Goal: Information Seeking & Learning: Check status

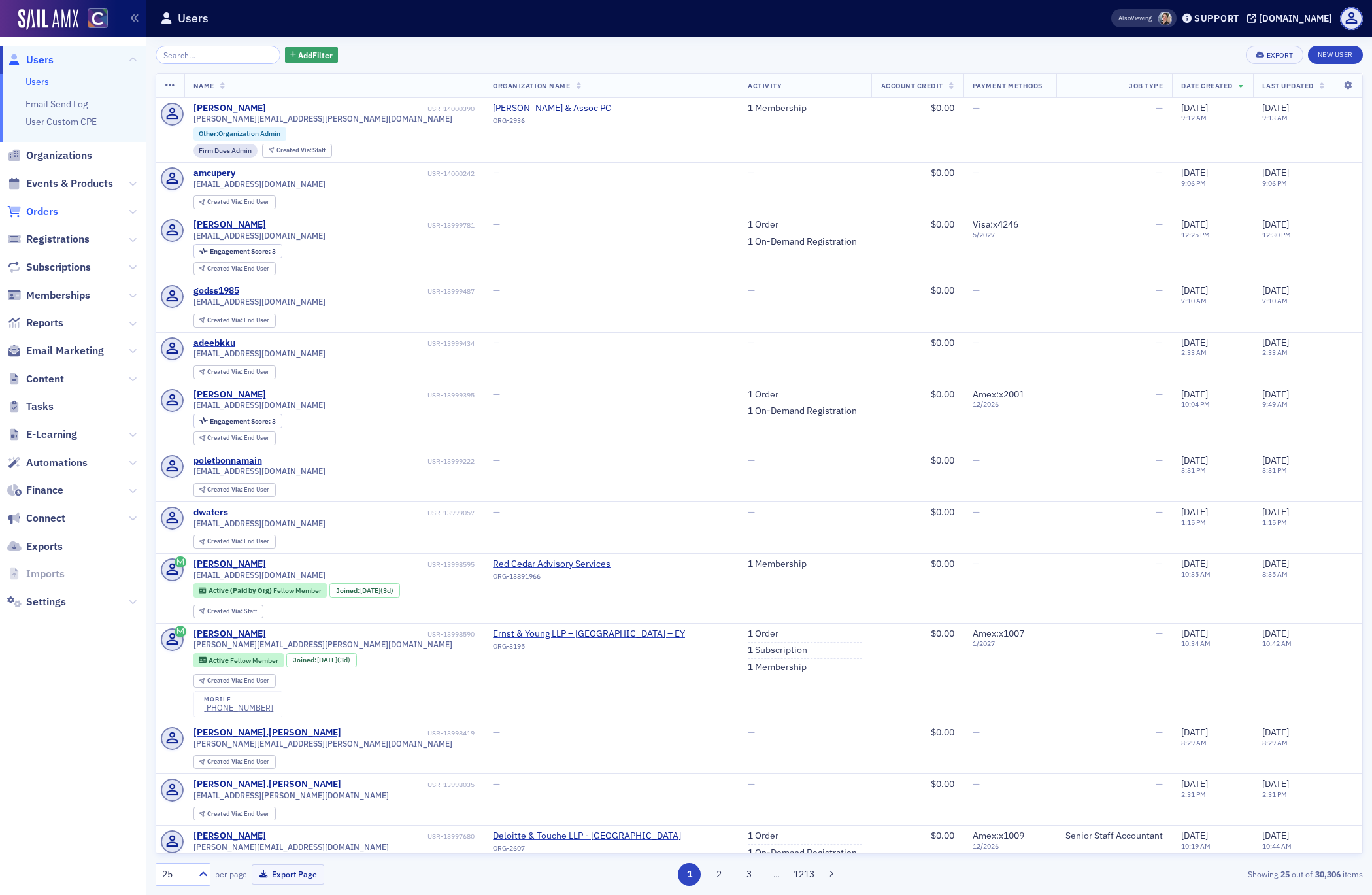
click at [53, 211] on span "Orders" at bounding box center [42, 211] width 32 height 14
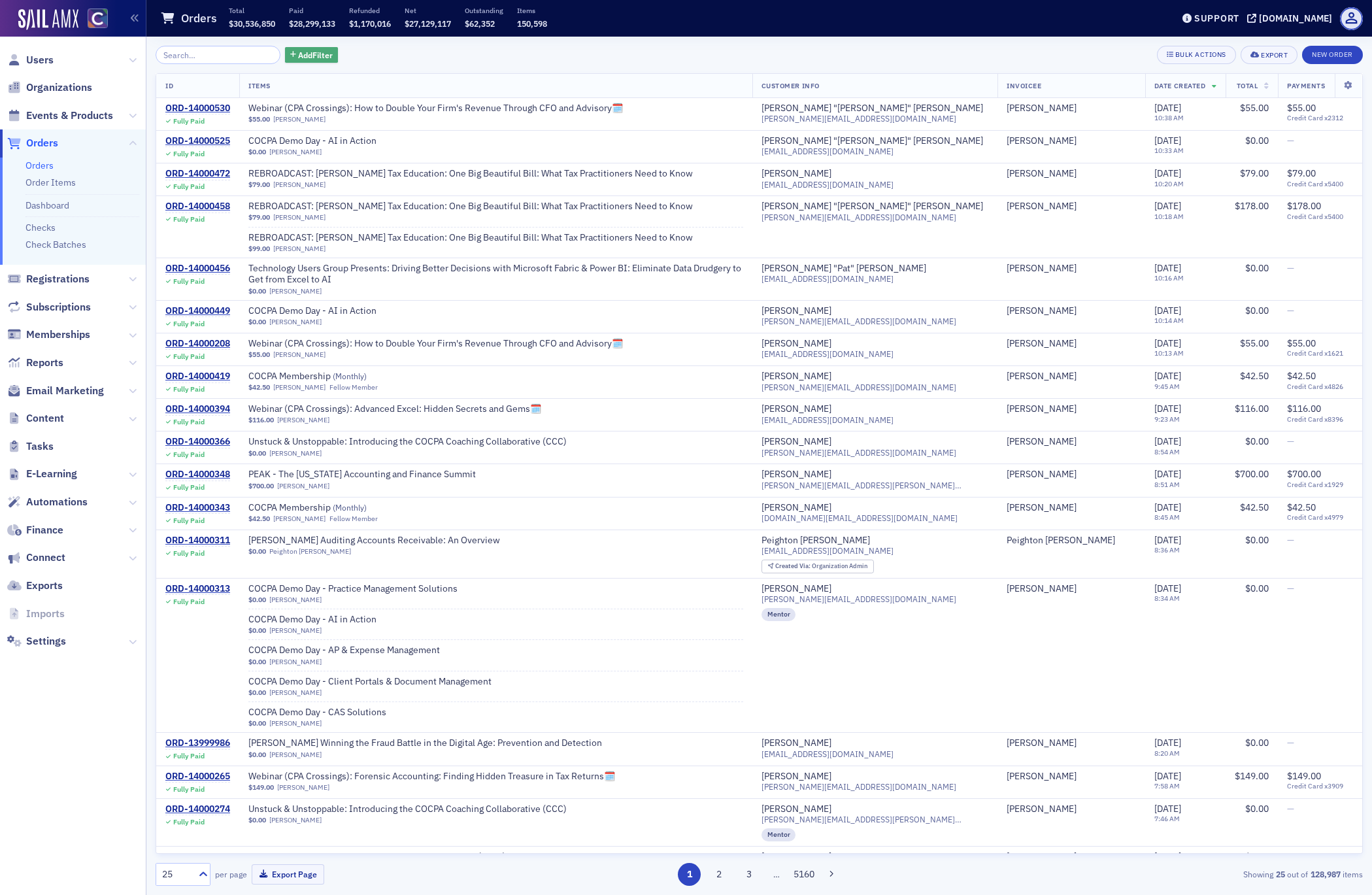
click at [298, 55] on span "Add Filter" at bounding box center [315, 55] width 34 height 12
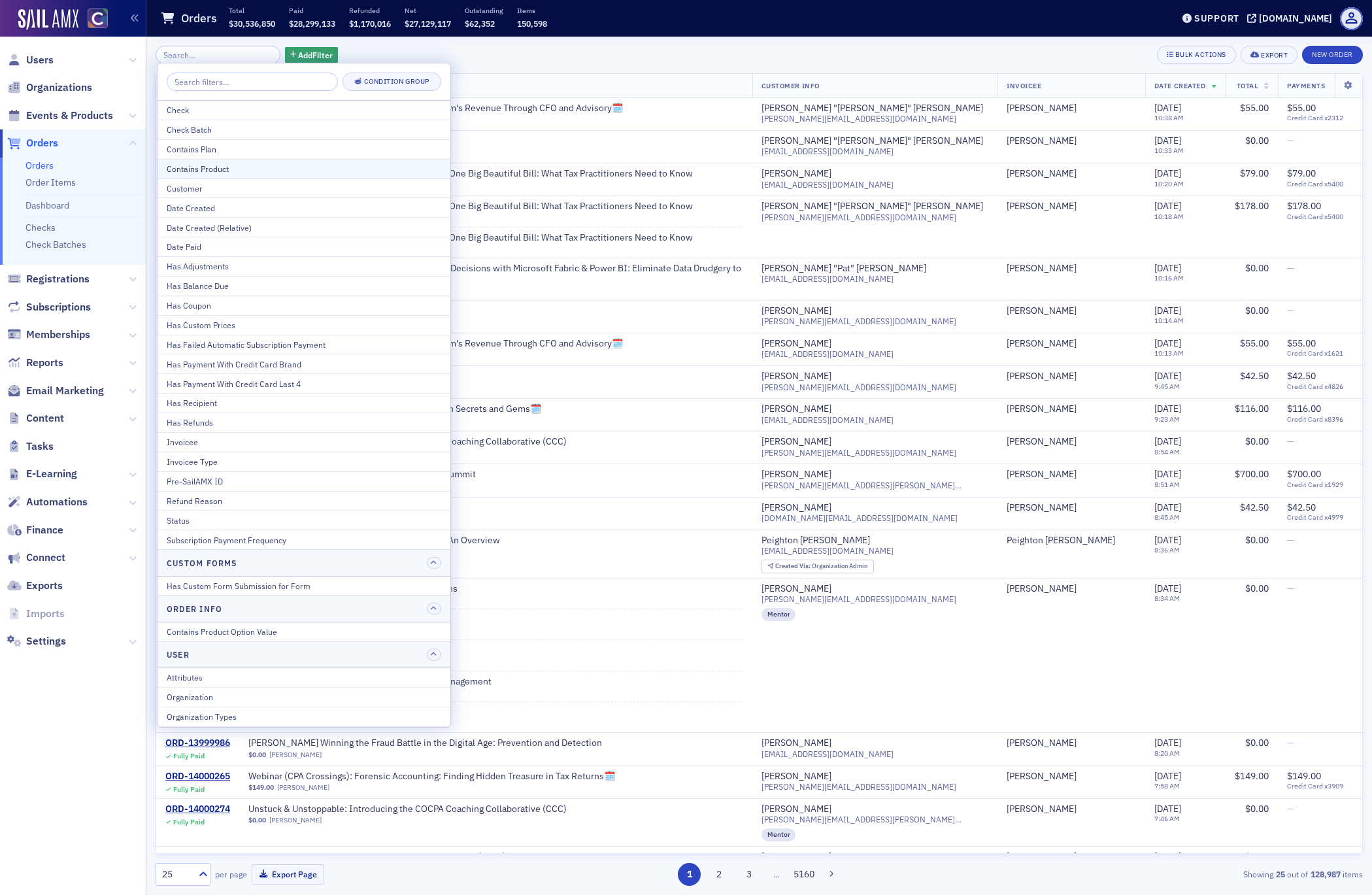
click at [226, 165] on div "Contains Product" at bounding box center [303, 168] width 274 height 12
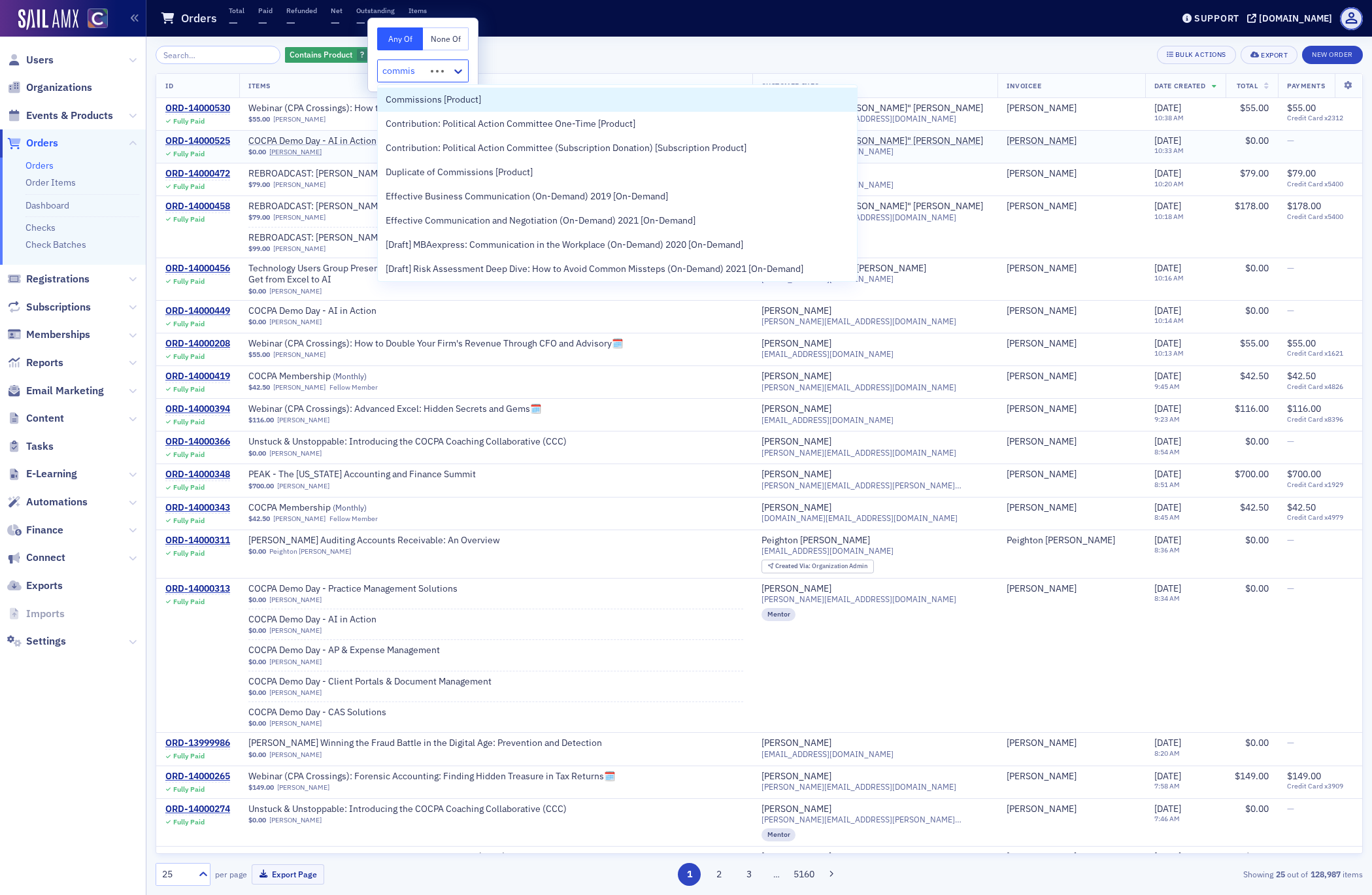
type input "commiss"
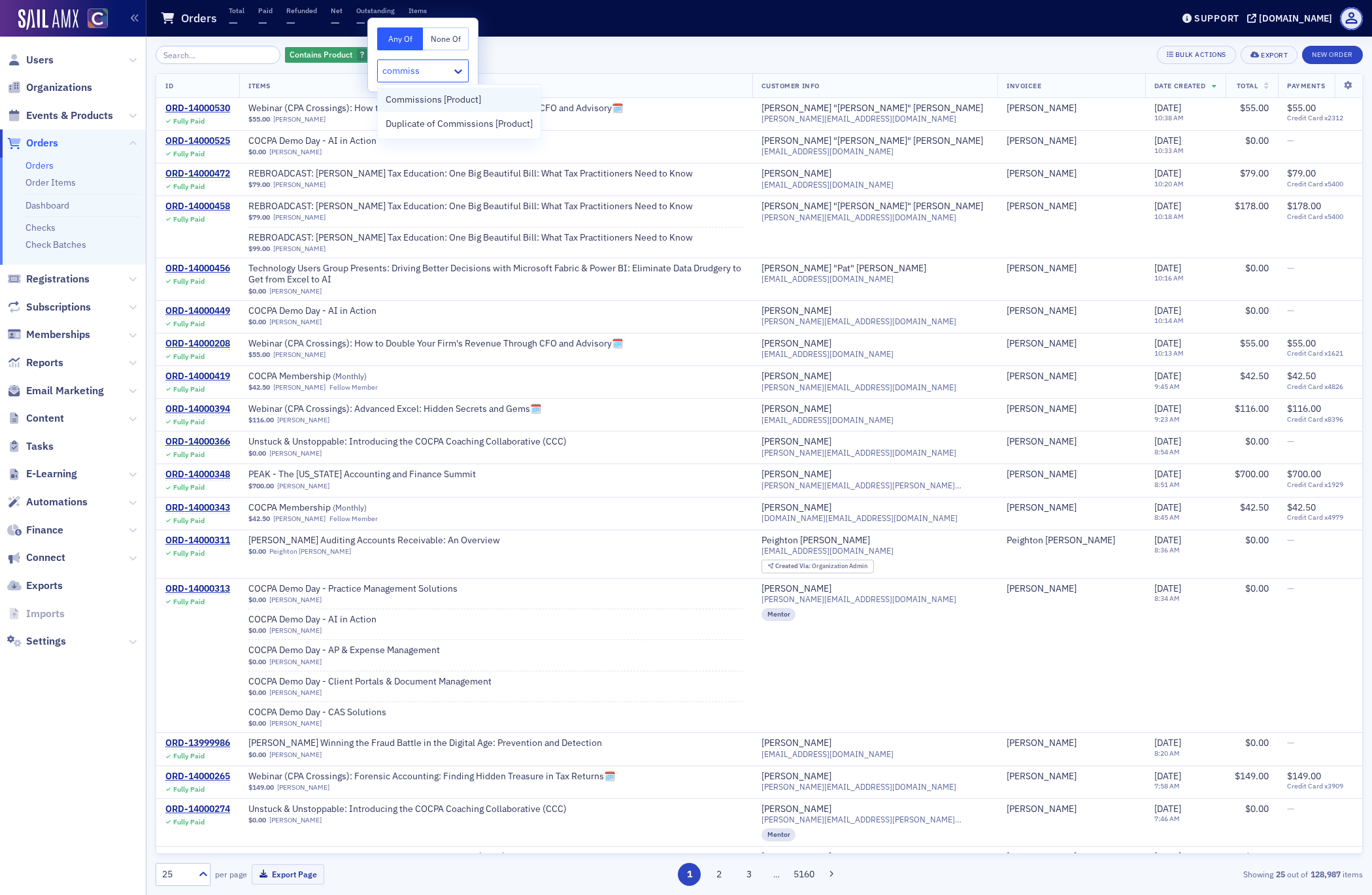
click at [440, 99] on span "Commissions [Product]" at bounding box center [433, 99] width 96 height 14
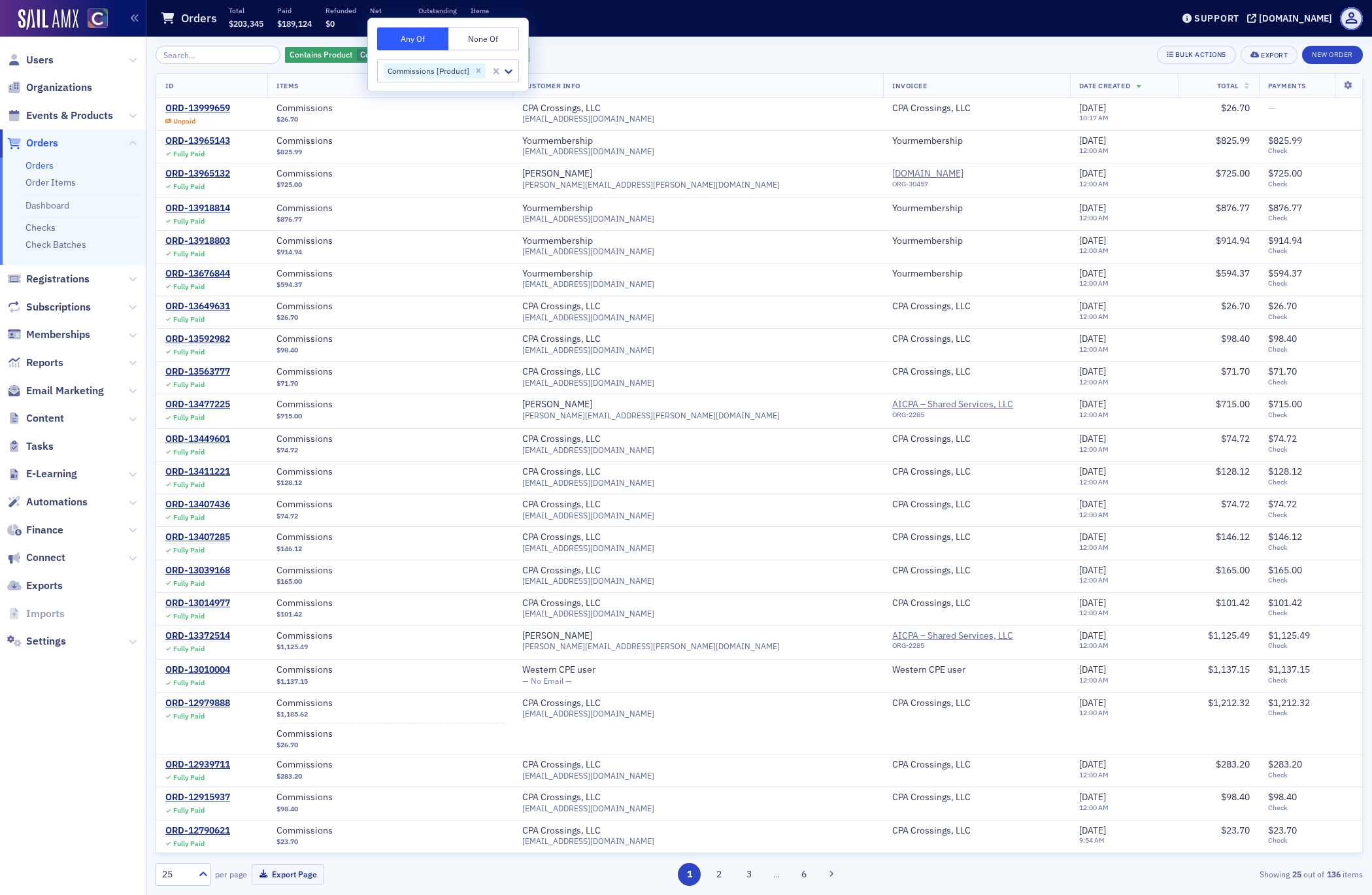
click at [602, 46] on div "Contains Product Commissions [Product] Add Filter Bulk Actions Export New Order" at bounding box center [759, 55] width 1207 height 19
click at [497, 55] on span "Add Filter" at bounding box center [507, 55] width 34 height 12
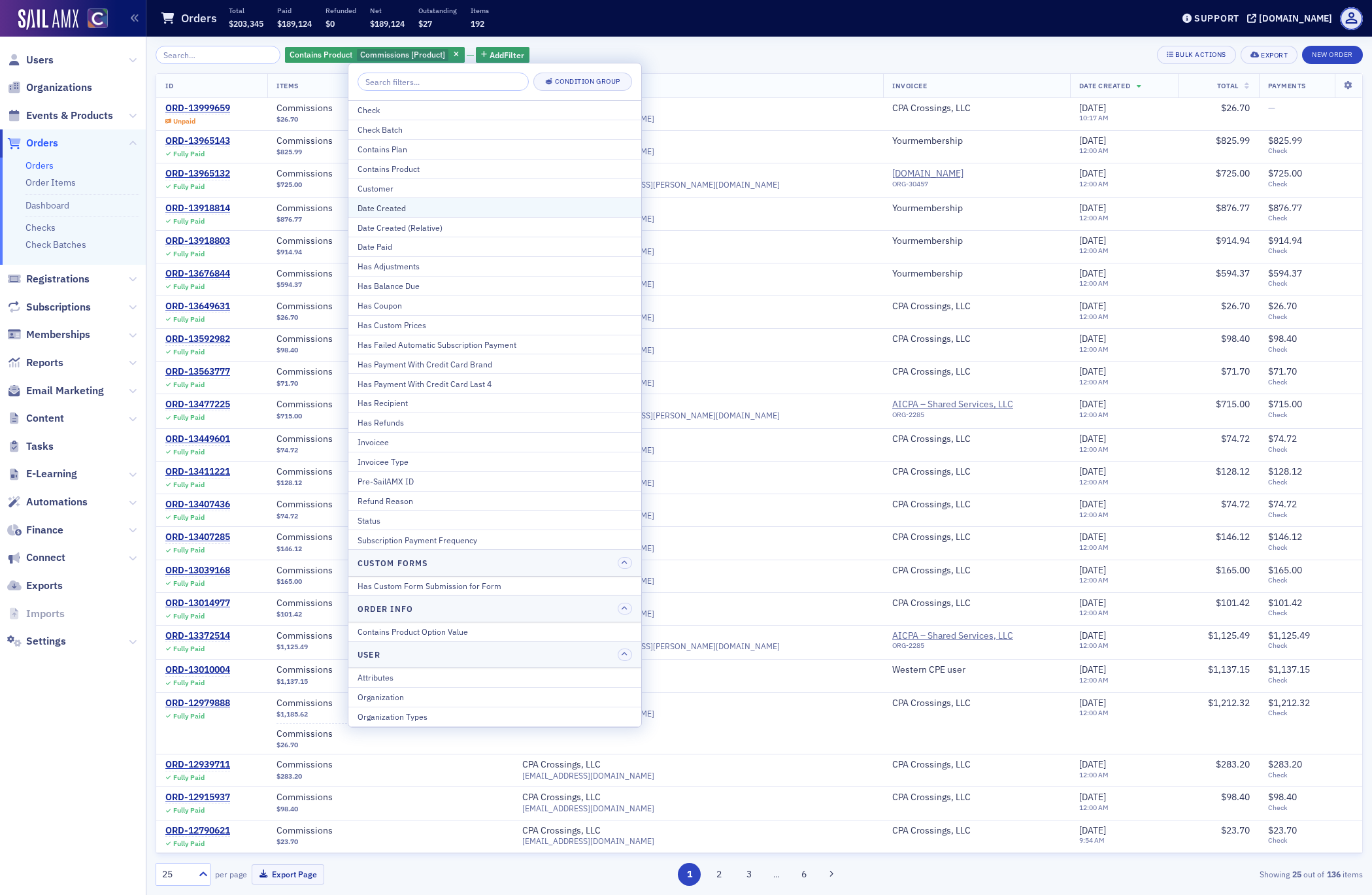
click at [416, 208] on div "Date Created" at bounding box center [495, 207] width 274 height 12
select select "7"
select select "2025"
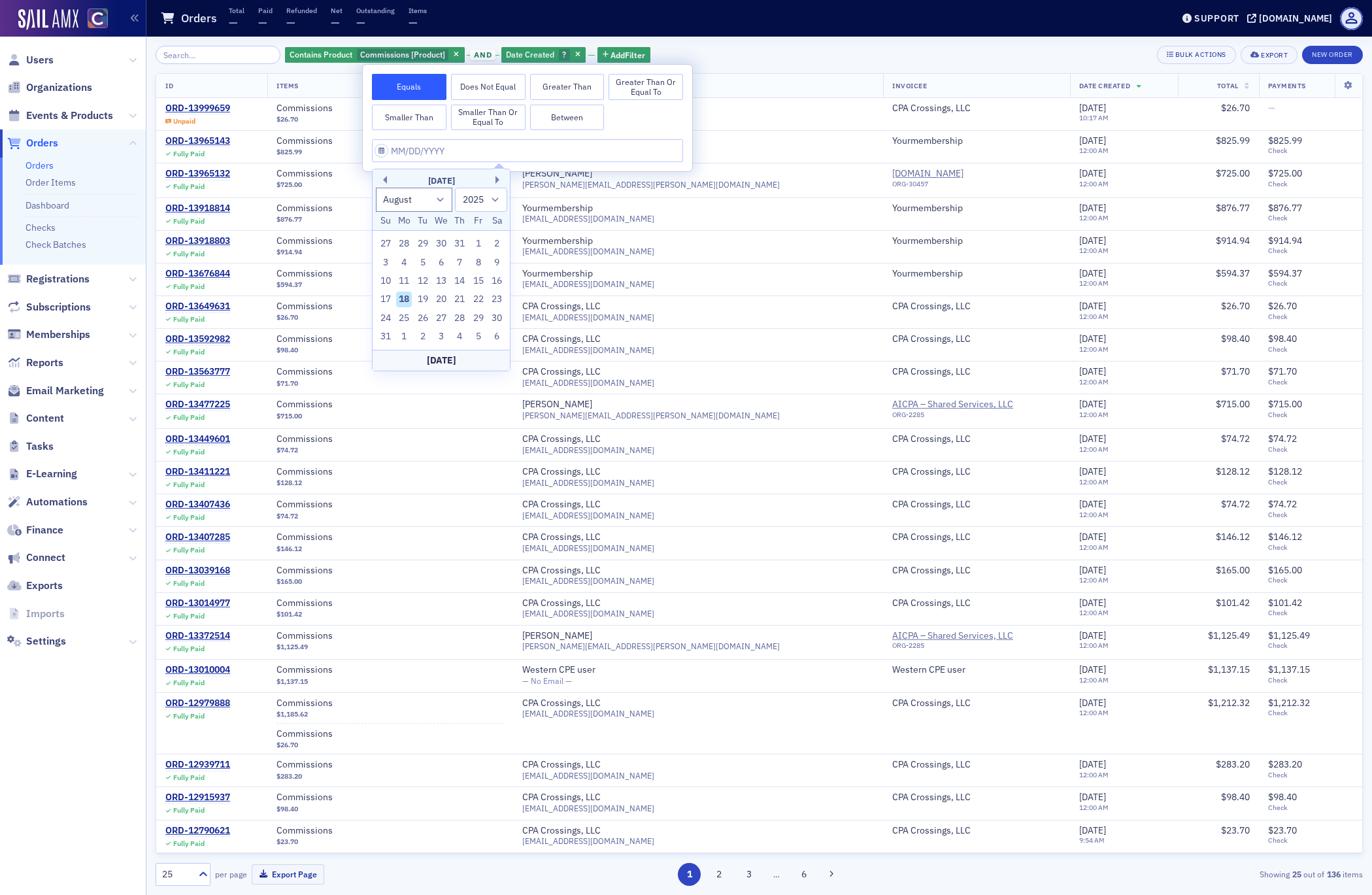
click at [564, 85] on button "Greater Than" at bounding box center [567, 86] width 74 height 26
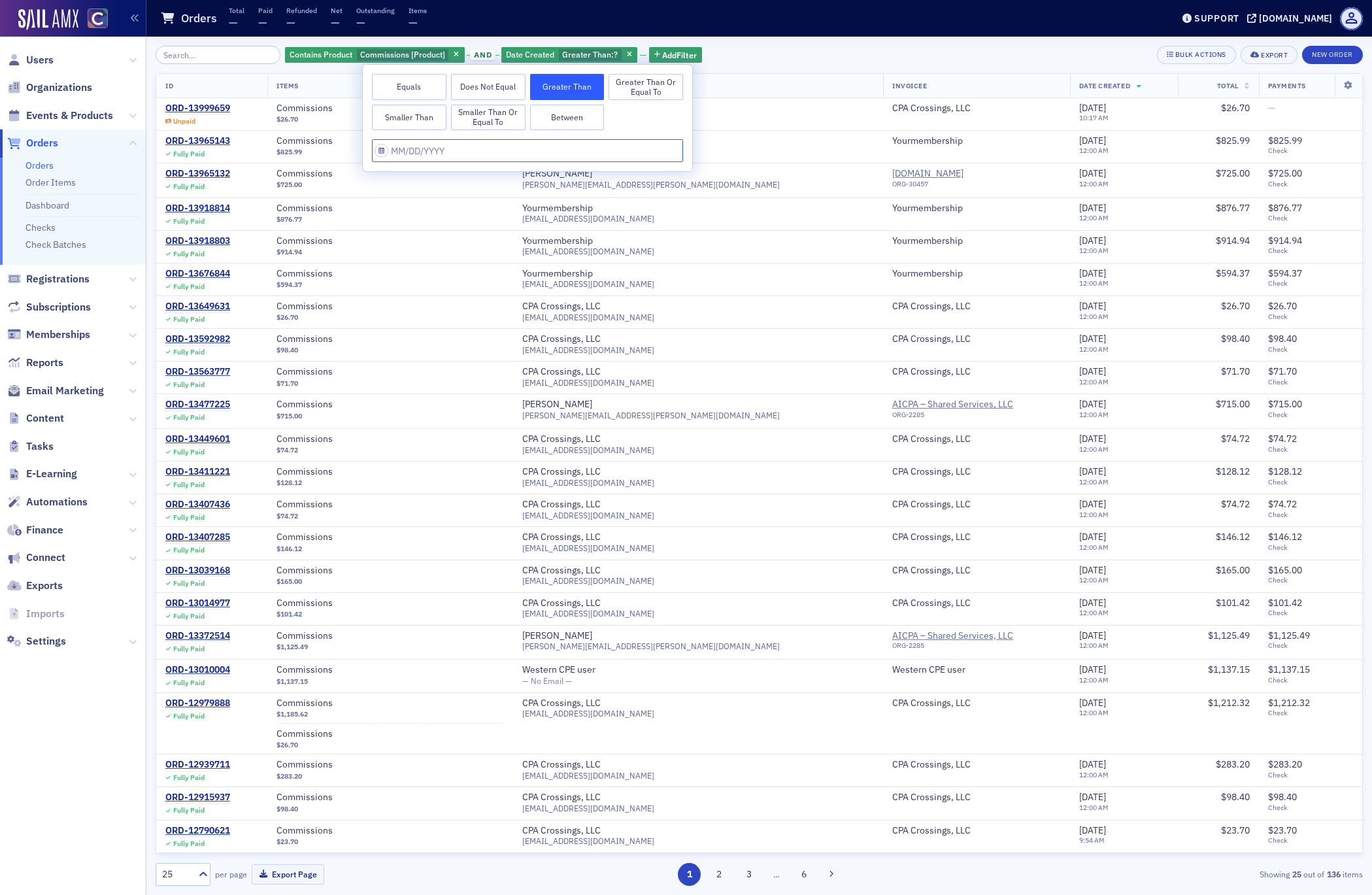
click at [425, 152] on input "text" at bounding box center [527, 151] width 311 height 23
select select "7"
select select "2025"
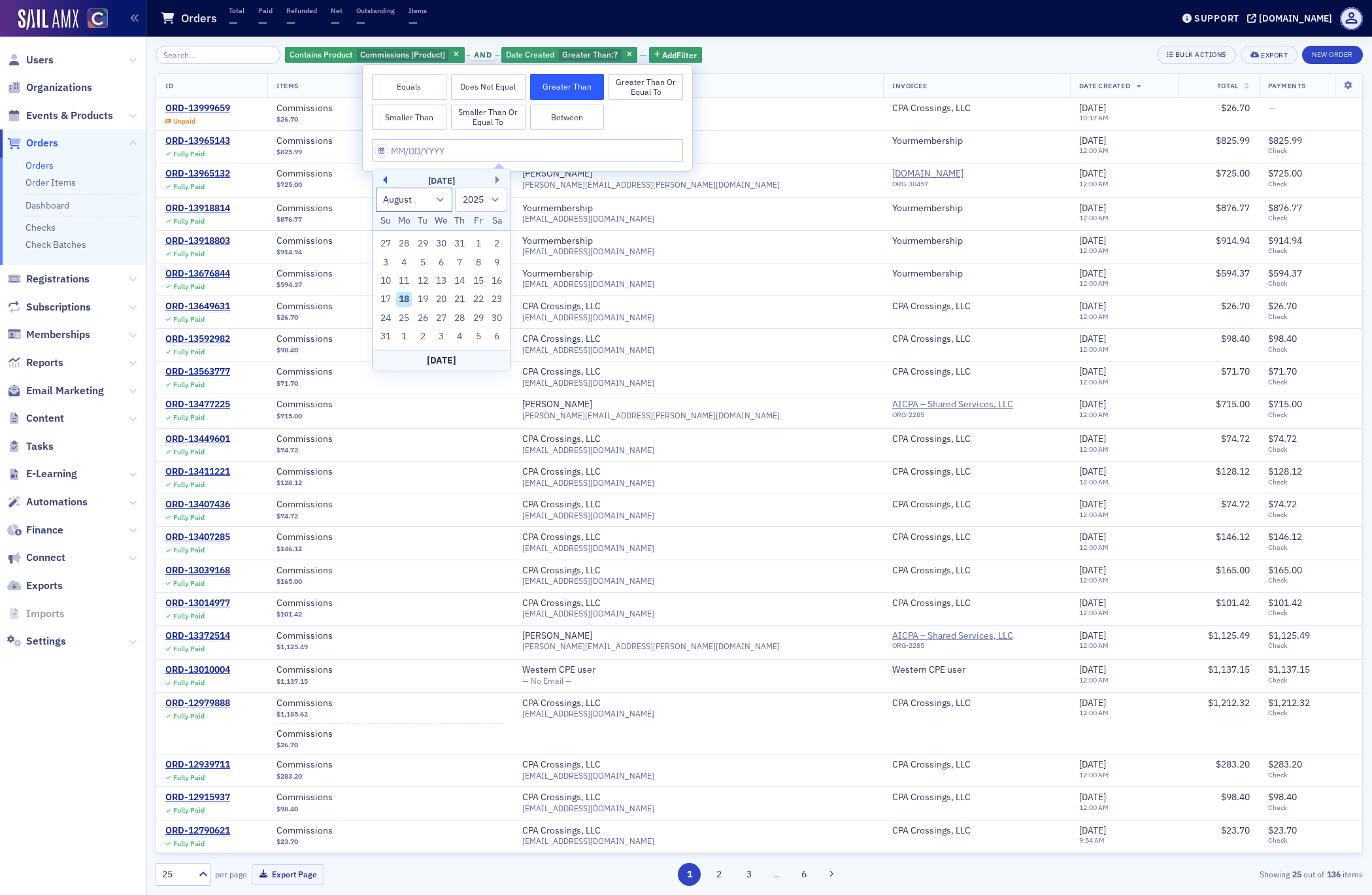
click at [383, 179] on button "Previous Month" at bounding box center [383, 179] width 7 height 7
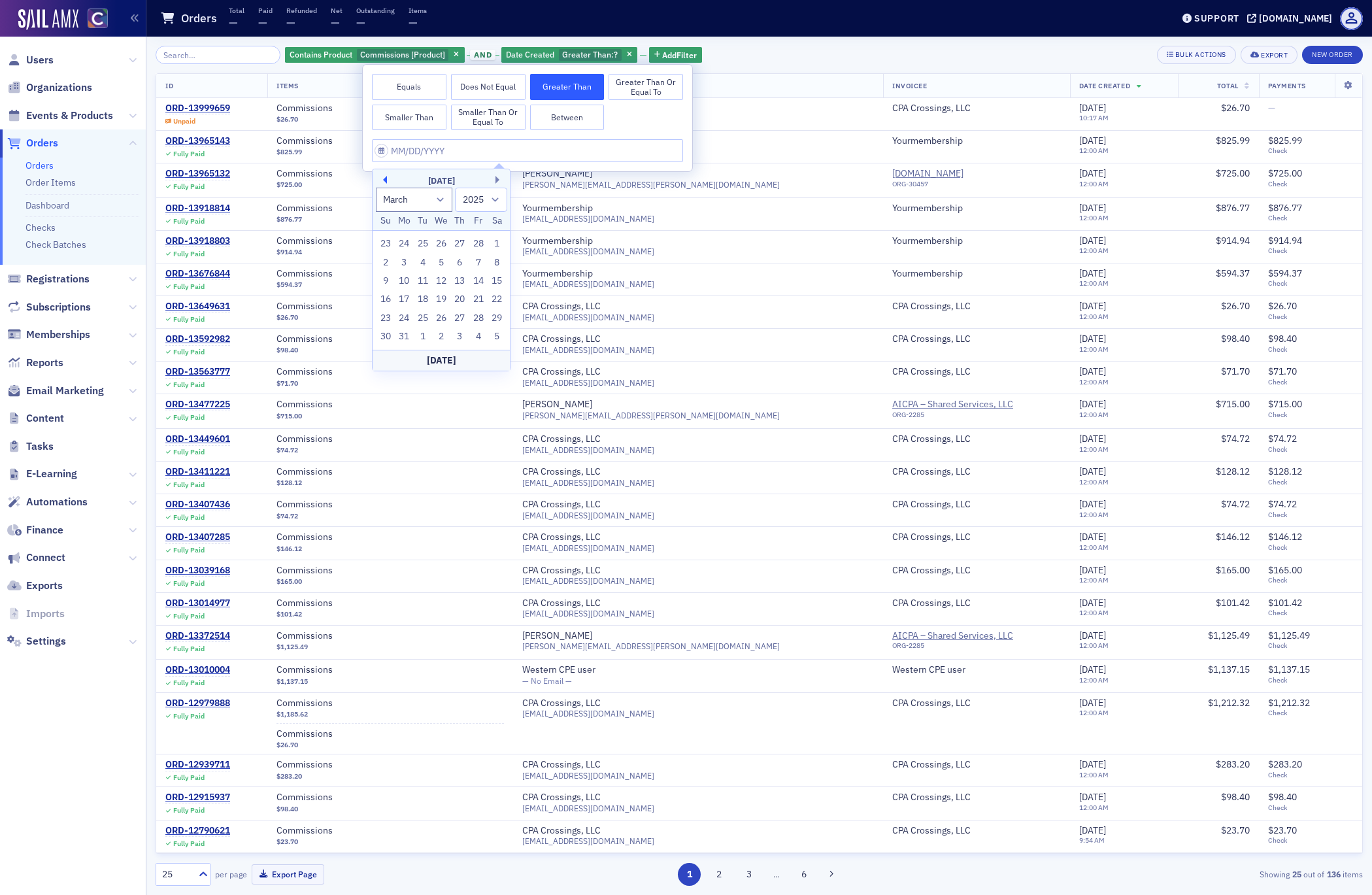
click at [383, 179] on button "Previous Month" at bounding box center [383, 179] width 7 height 7
select select "11"
select select "2024"
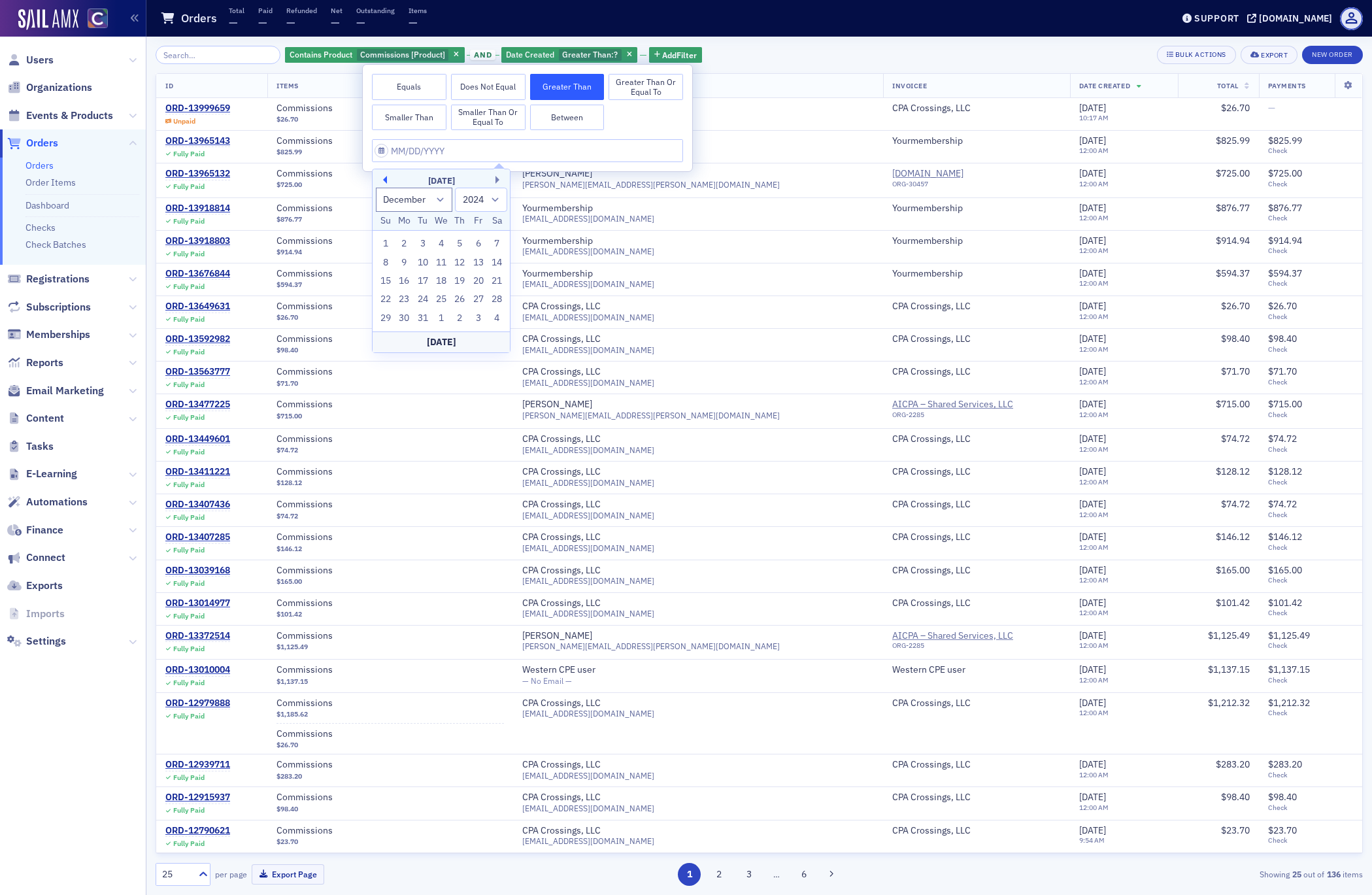
click at [383, 179] on button "Previous Month" at bounding box center [383, 179] width 7 height 7
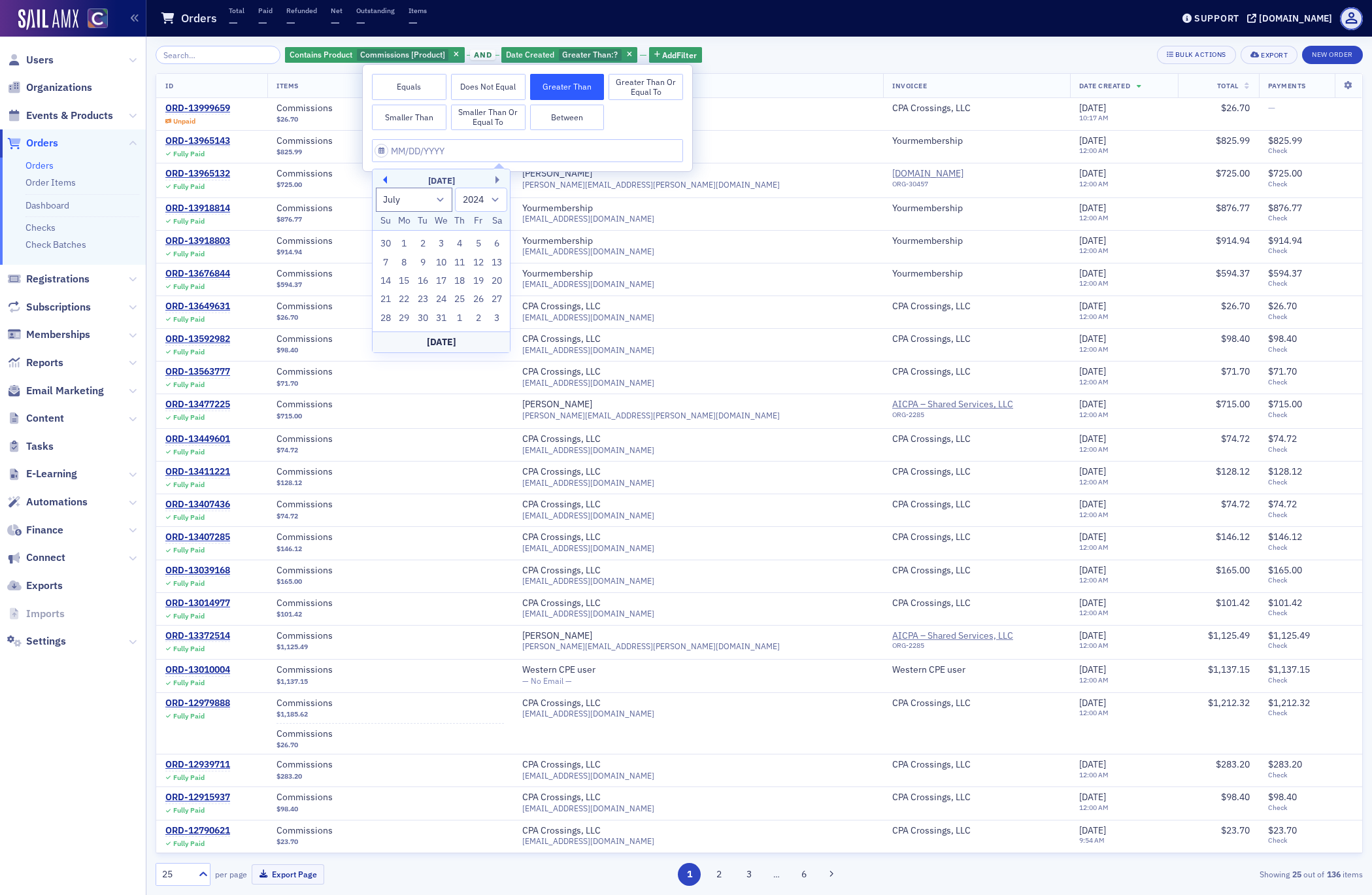
click at [383, 179] on button "Previous Month" at bounding box center [383, 179] width 7 height 7
select select "4"
click at [441, 243] on div "1" at bounding box center [441, 243] width 16 height 16
type input "05/01/2024"
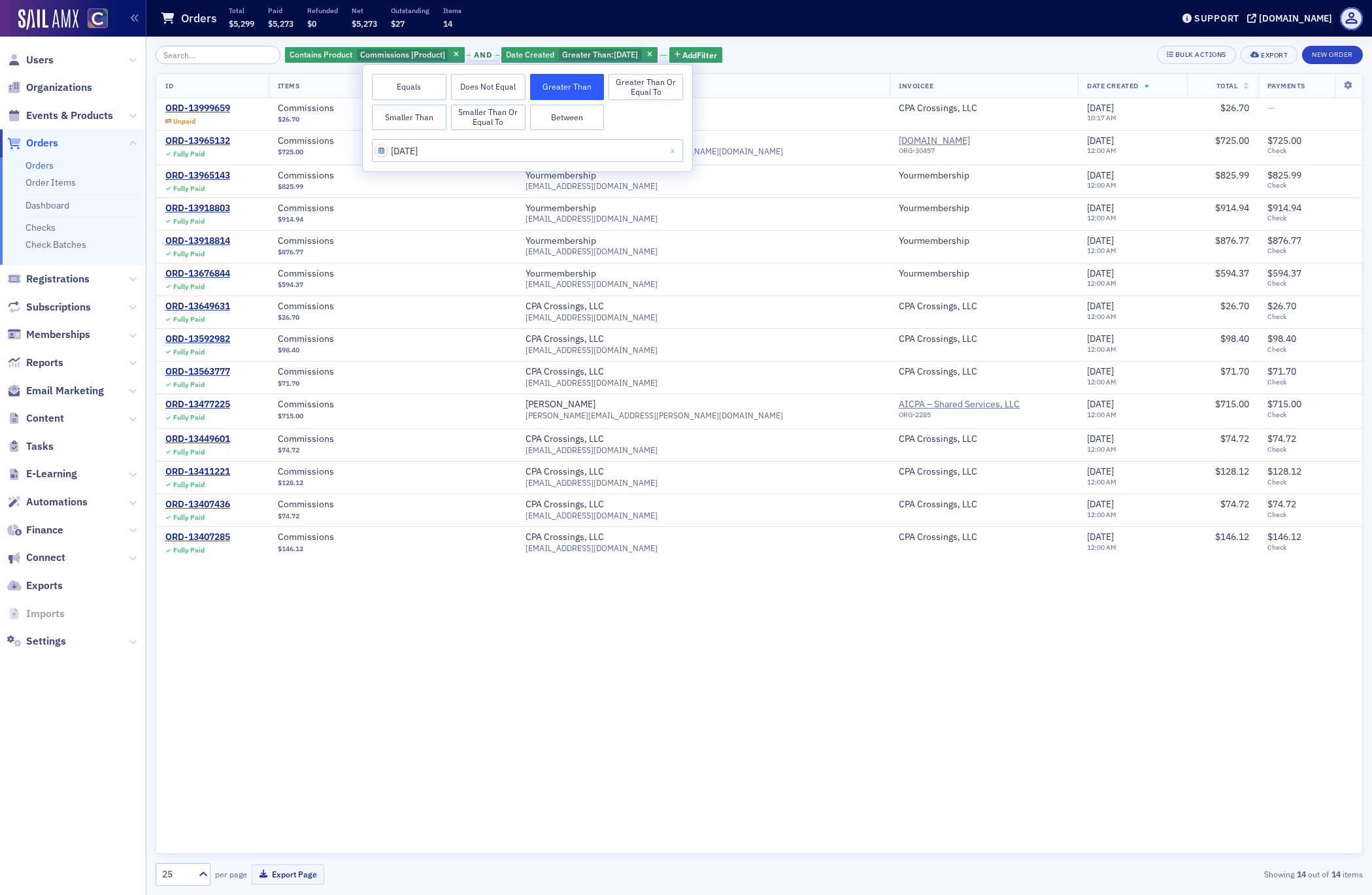
click at [455, 646] on div "ID Items Customer Info Invoicee Date Created Total Payments ORD-13999659 Unpaid…" at bounding box center [759, 464] width 1207 height 781
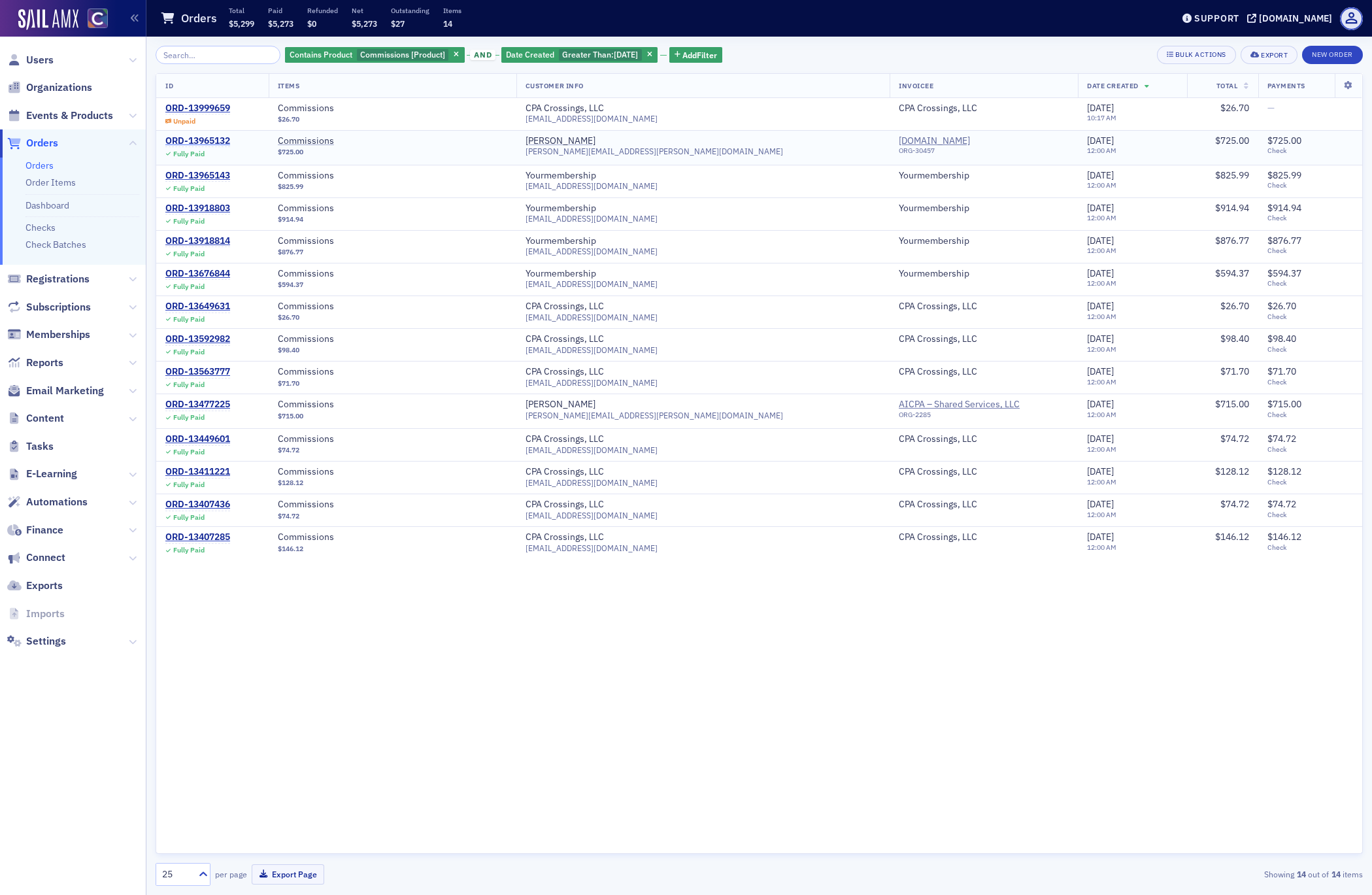
click at [213, 139] on div "ORD-13965132" at bounding box center [198, 141] width 65 height 12
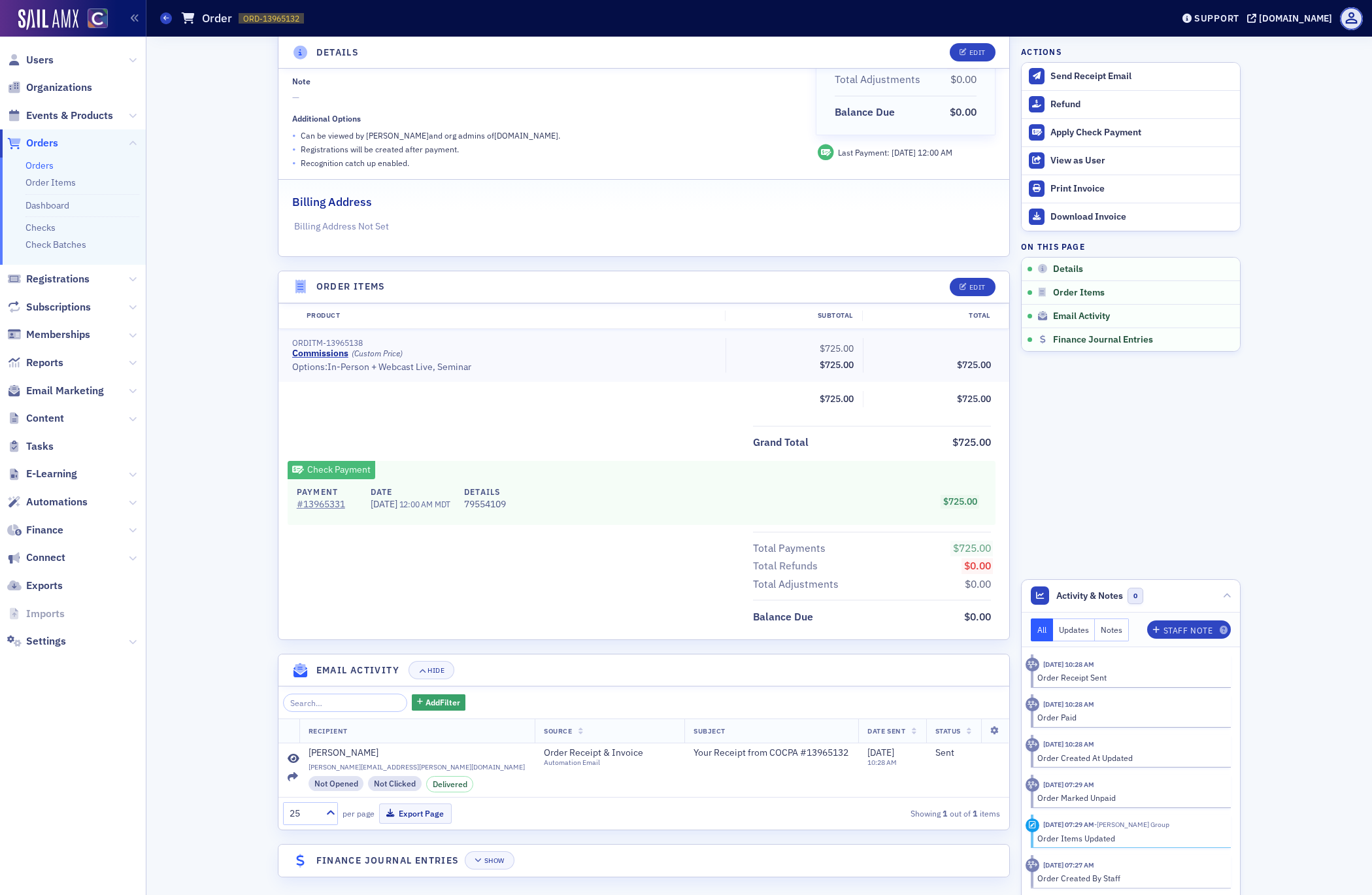
scroll to position [204, 0]
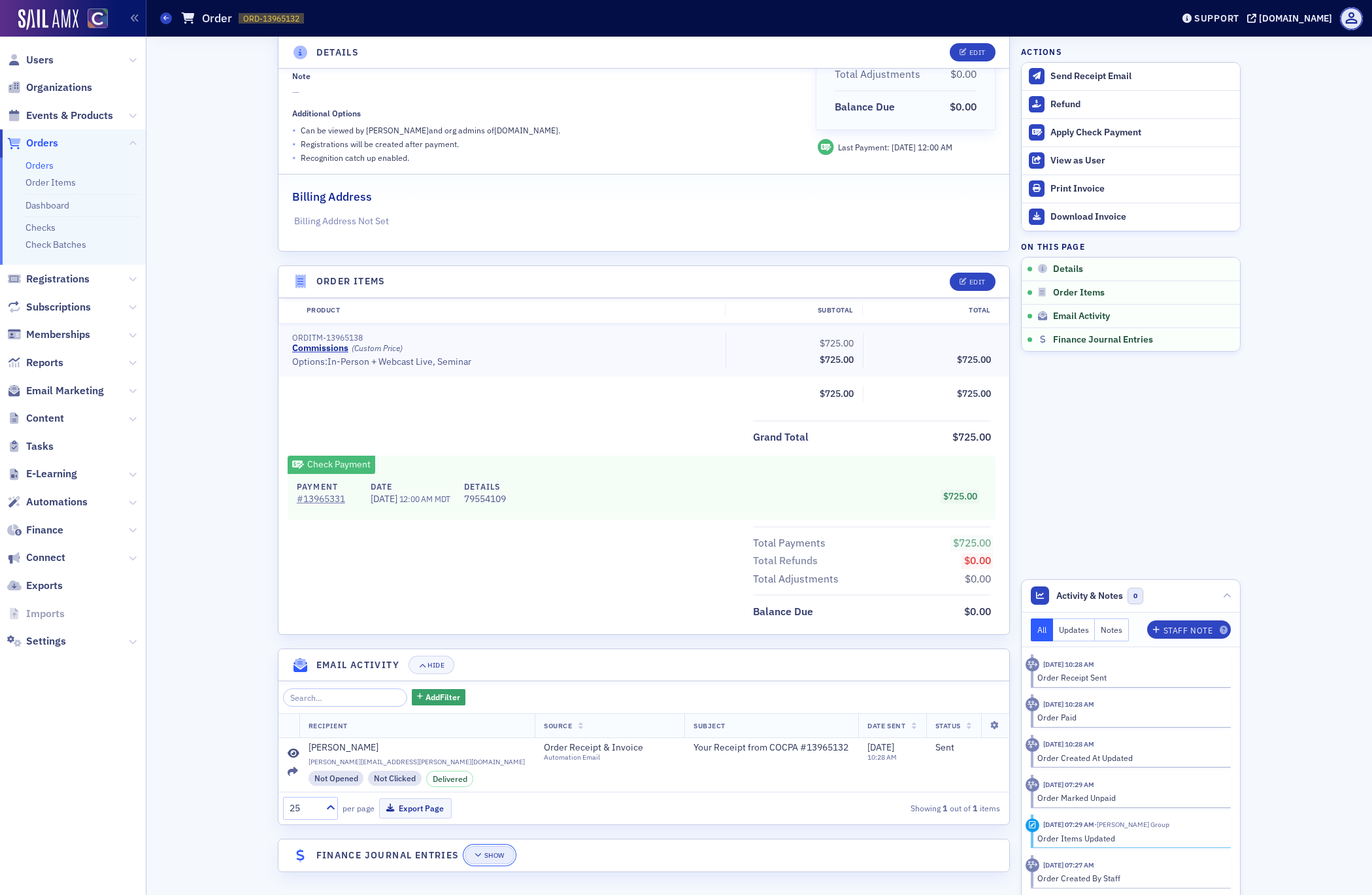
click at [499, 855] on div "Show" at bounding box center [495, 856] width 20 height 7
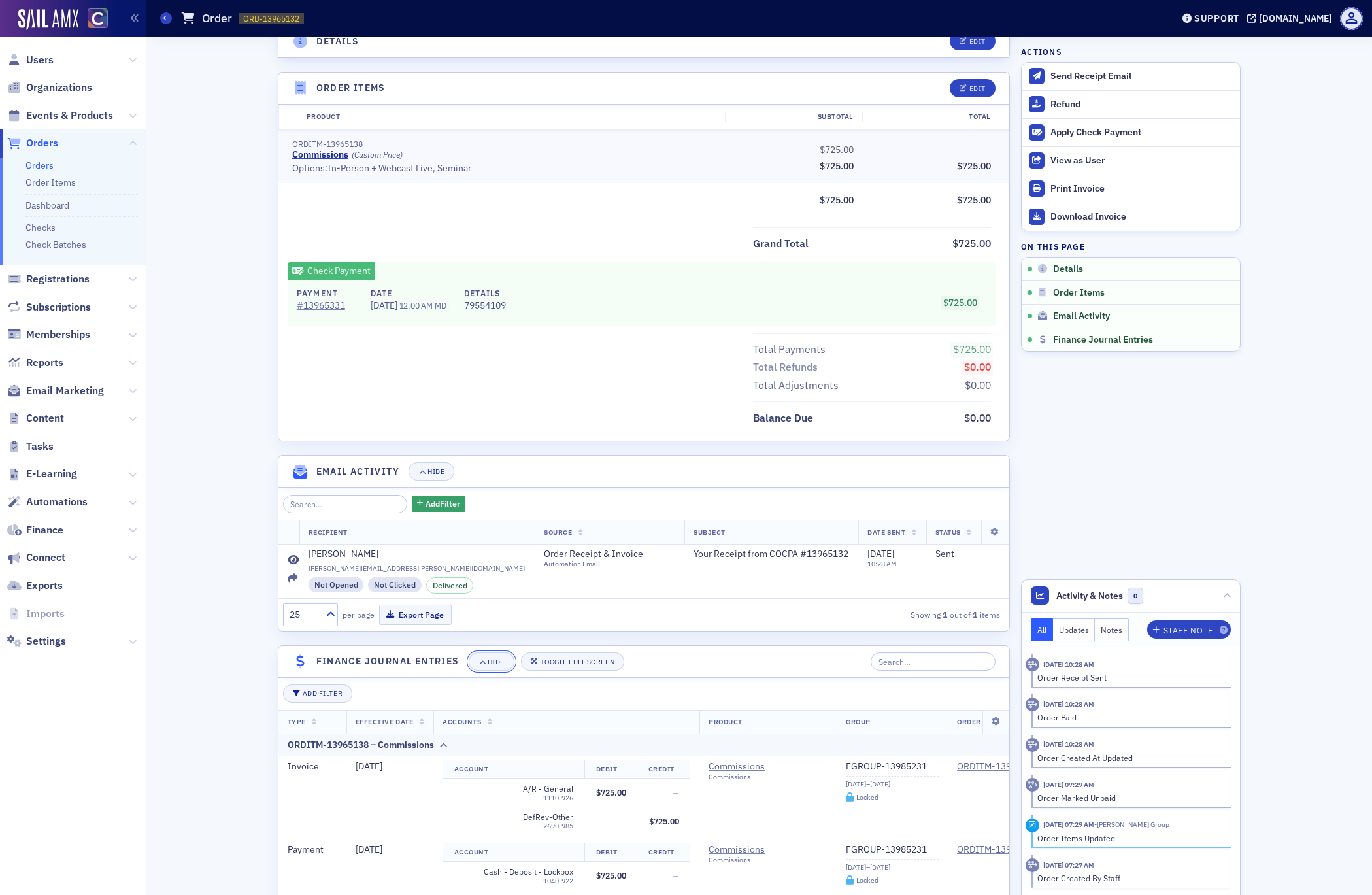
scroll to position [396, 0]
click at [1075, 268] on span "Details" at bounding box center [1068, 269] width 30 height 12
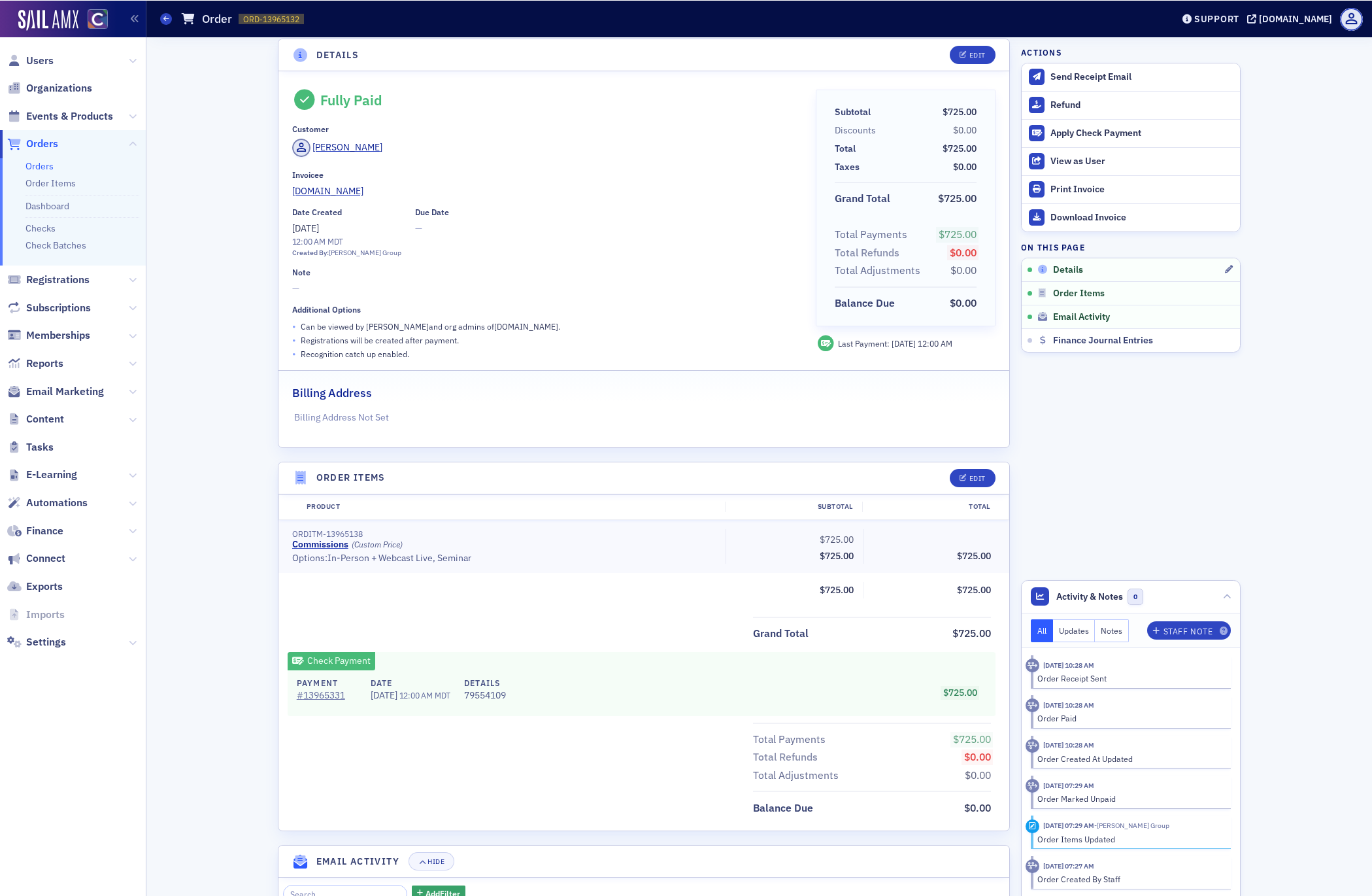
scroll to position [3, 0]
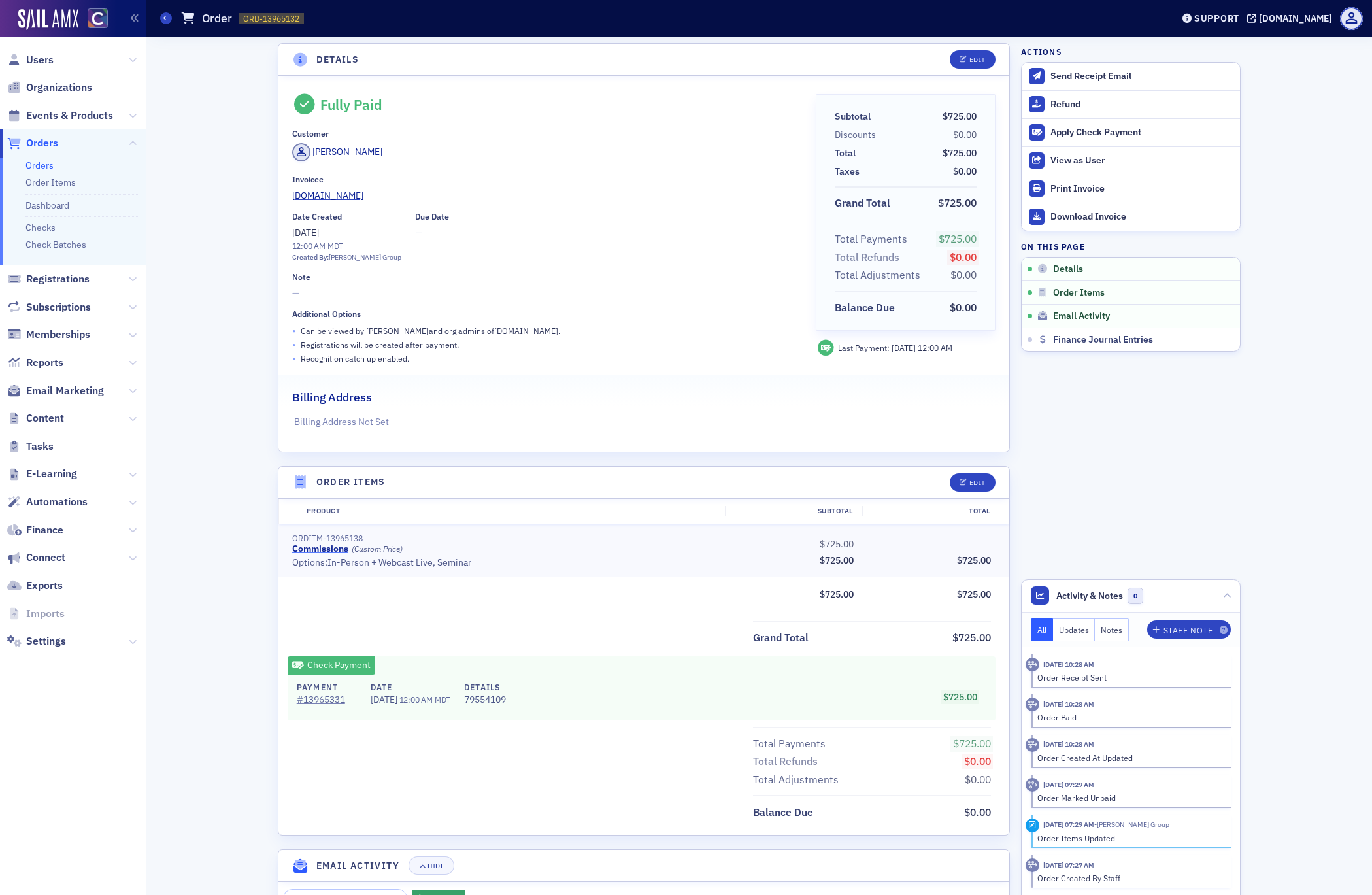
click at [323, 547] on link "Commissions" at bounding box center [320, 549] width 56 height 12
click at [1069, 189] on div "Print Invoice" at bounding box center [1141, 189] width 183 height 12
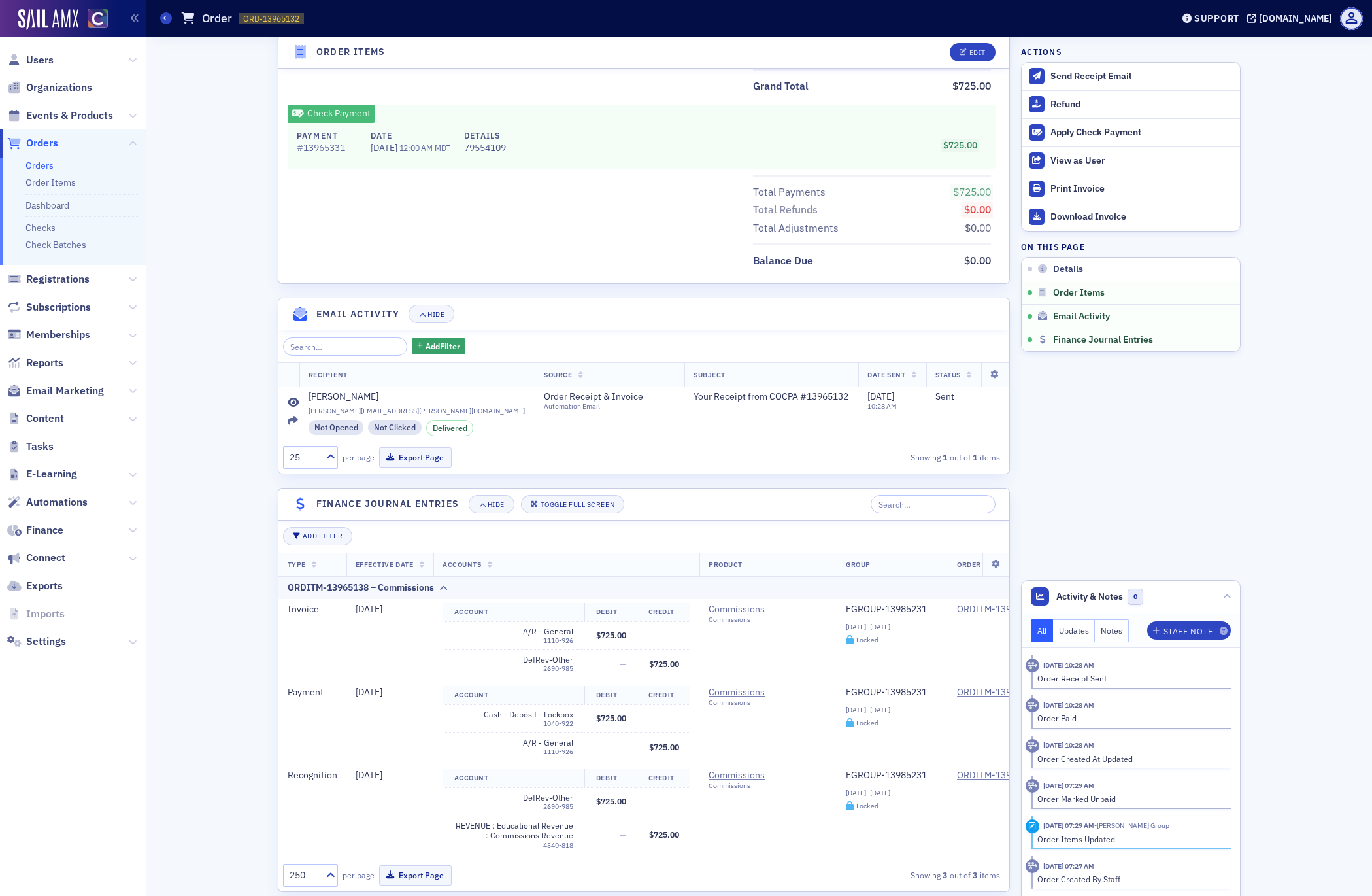
scroll to position [573, 0]
